Goal: Use online tool/utility

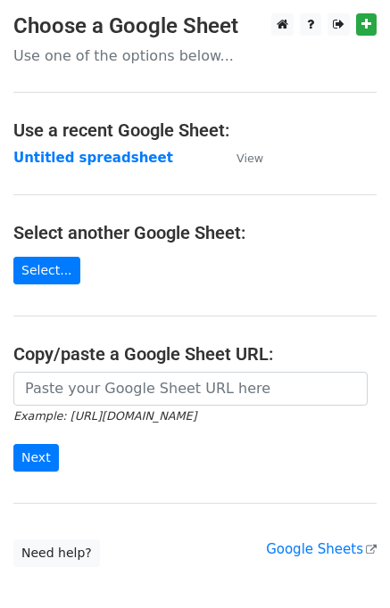
click at [70, 385] on input "url" at bounding box center [190, 389] width 354 height 34
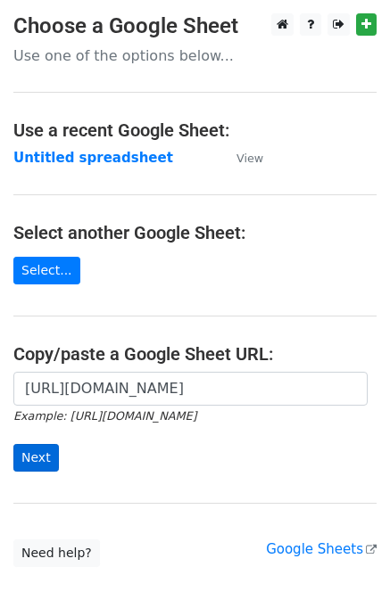
type input "[URL][DOMAIN_NAME]"
click at [45, 454] on input "Next" at bounding box center [35, 458] width 45 height 28
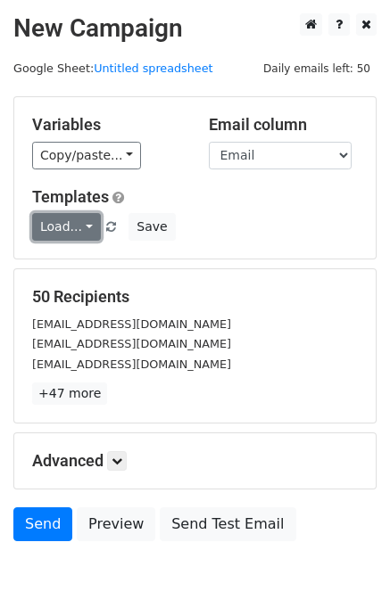
click at [84, 233] on link "Load..." at bounding box center [66, 227] width 69 height 28
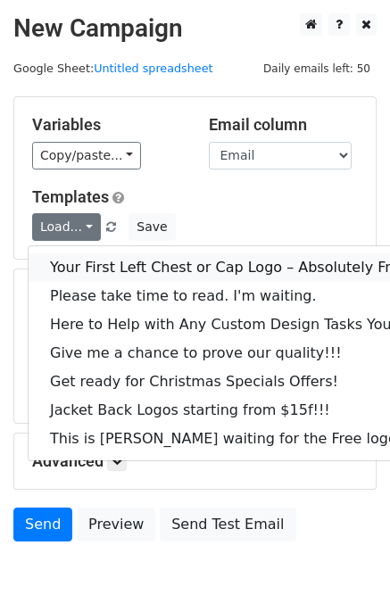
click at [105, 258] on link "Your First Left Chest or Cap Logo – Absolutely Free" at bounding box center [241, 267] width 425 height 29
